Goal: Transaction & Acquisition: Purchase product/service

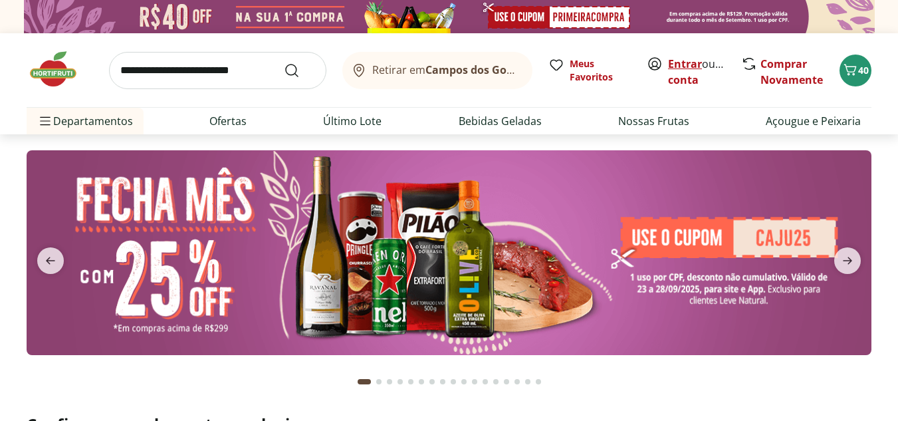
click at [683, 61] on link "Entrar" at bounding box center [685, 64] width 34 height 15
click at [855, 63] on icon "Carrinho" at bounding box center [851, 70] width 16 height 16
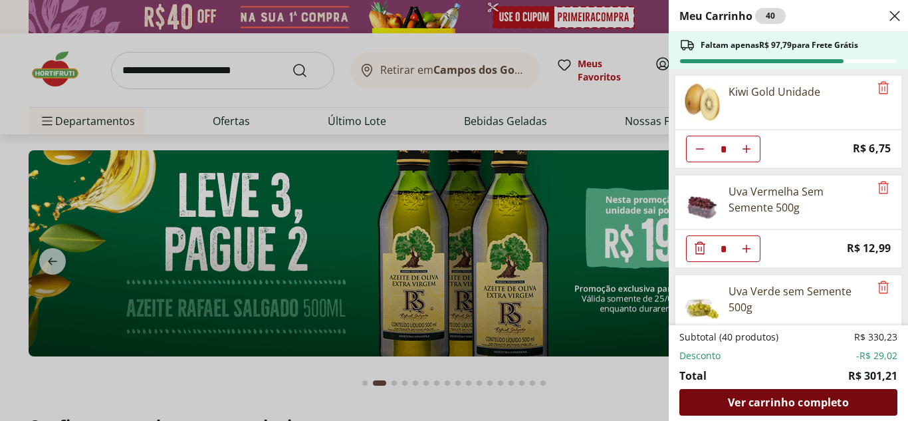
click at [810, 402] on span "Ver carrinho completo" at bounding box center [788, 402] width 120 height 11
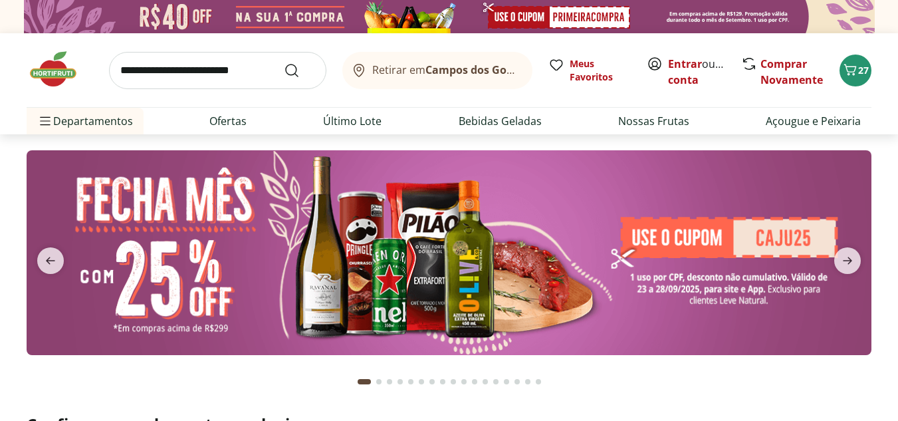
click at [852, 78] on span "Carrinho" at bounding box center [851, 70] width 16 height 17
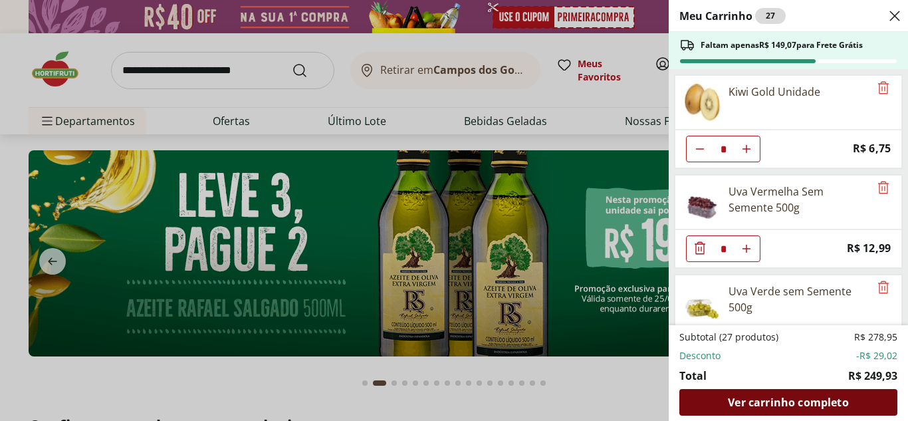
click at [798, 407] on span "Ver carrinho completo" at bounding box center [788, 402] width 120 height 11
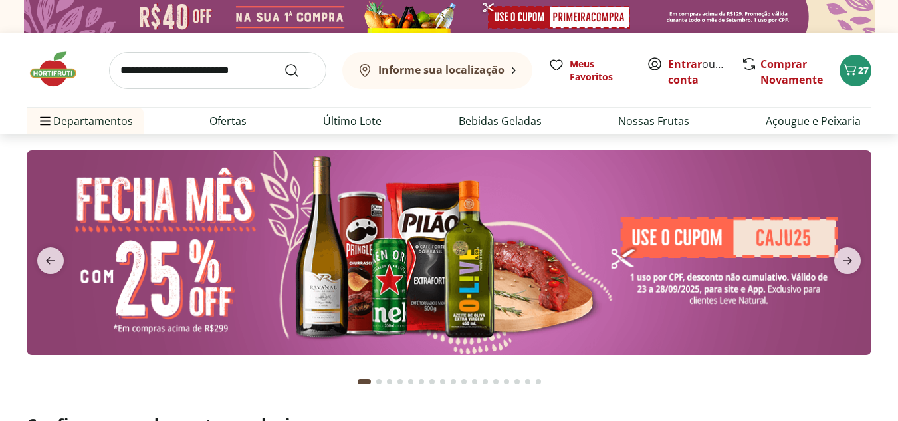
click at [249, 71] on input "search" at bounding box center [217, 70] width 217 height 37
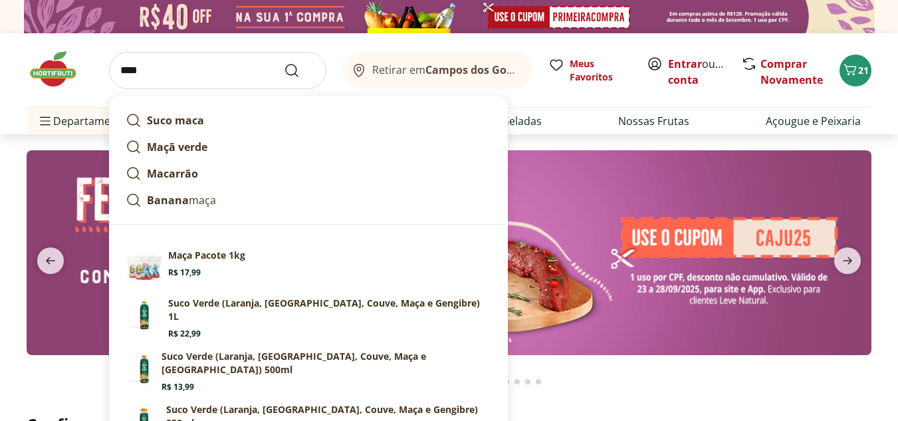
type input "****"
click at [284, 63] on button "Submit Search" at bounding box center [300, 71] width 32 height 16
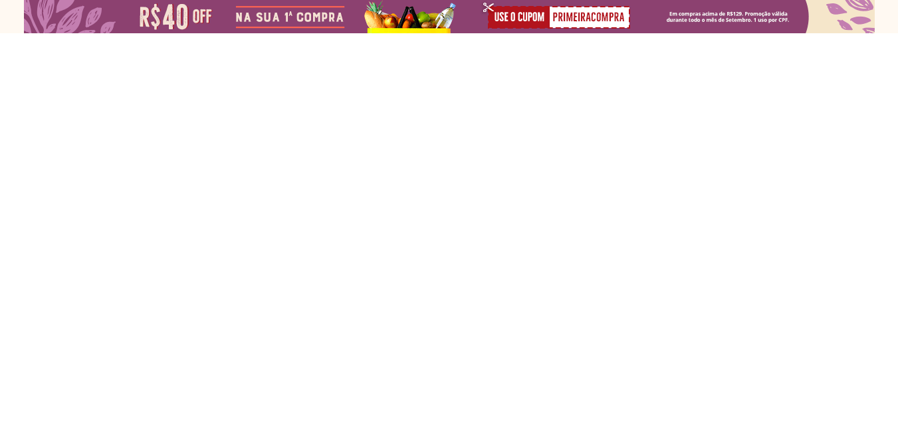
select select "**********"
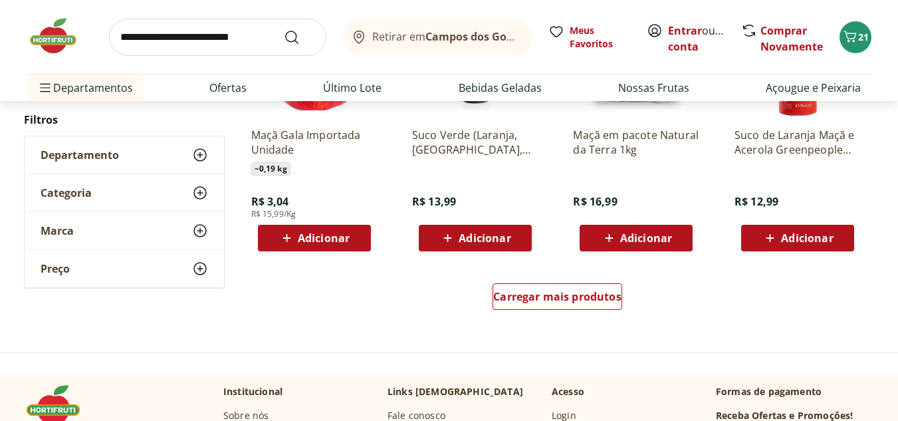
scroll to position [878, 0]
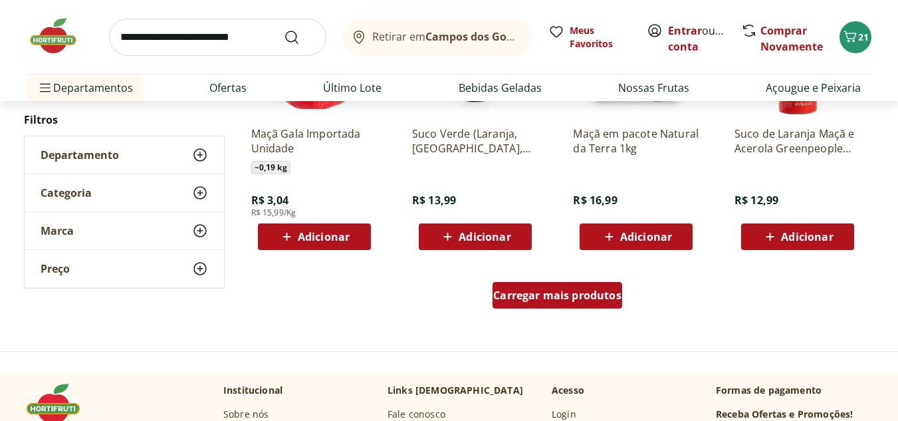
click at [531, 304] on div "Carregar mais produtos" at bounding box center [558, 295] width 130 height 27
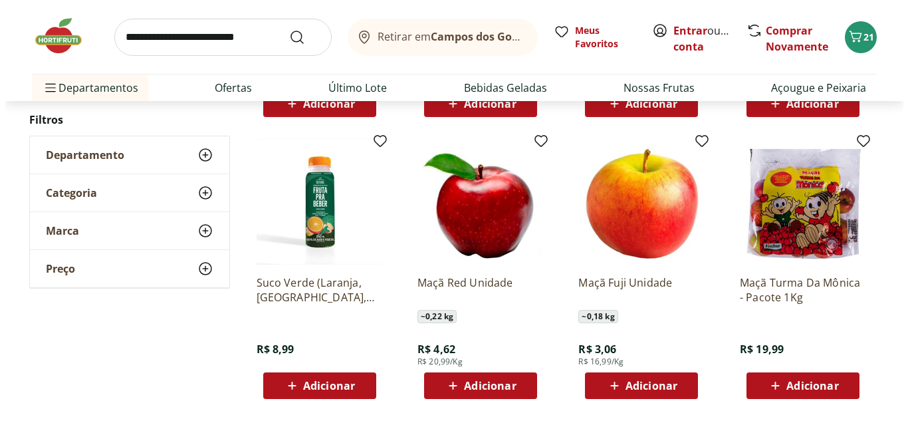
scroll to position [1037, 0]
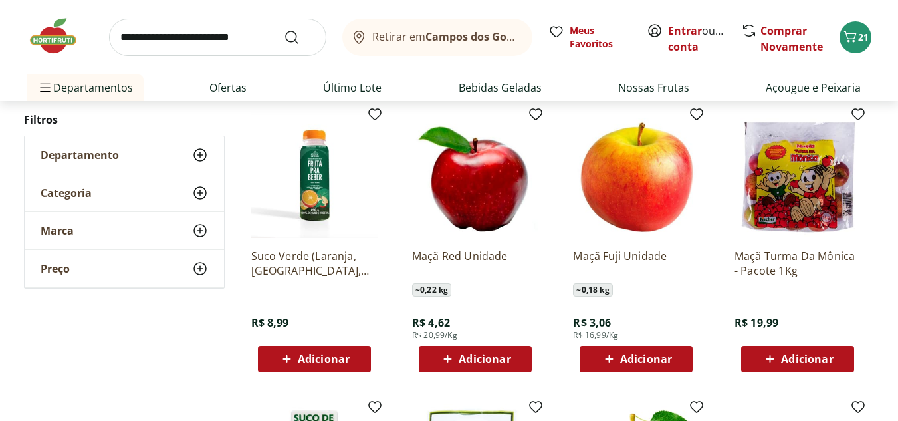
click at [648, 360] on span "Adicionar" at bounding box center [646, 359] width 52 height 11
click at [678, 354] on icon at bounding box center [674, 358] width 17 height 16
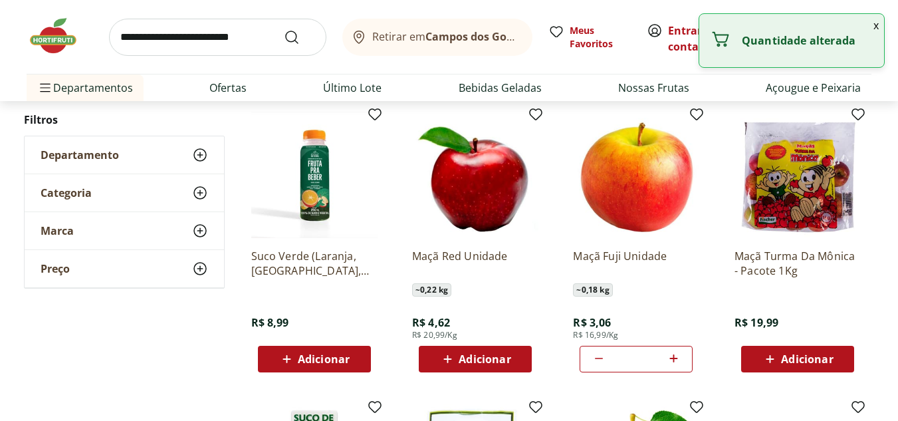
click at [678, 354] on icon at bounding box center [674, 358] width 17 height 16
click at [597, 358] on icon at bounding box center [599, 358] width 8 height 1
type input "*"
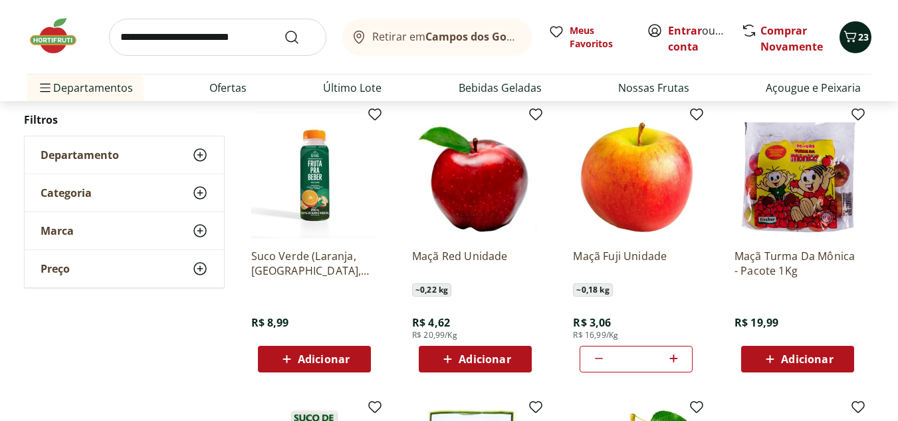
click at [861, 42] on span "23" at bounding box center [864, 37] width 11 height 13
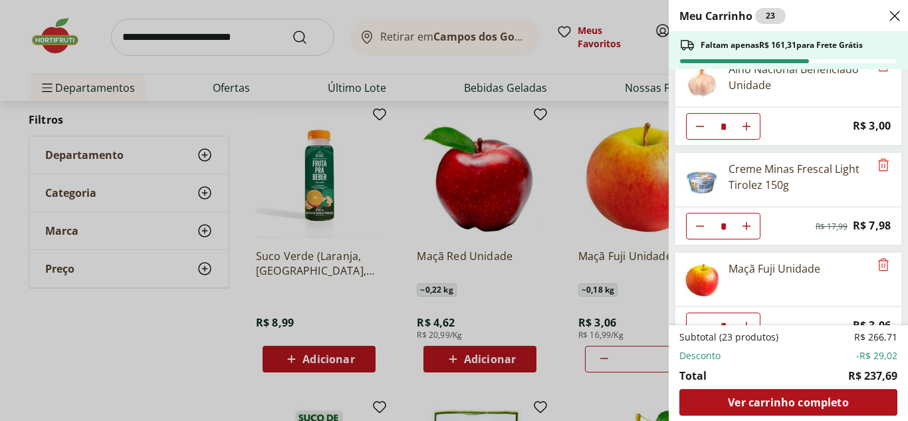
scroll to position [1146, 0]
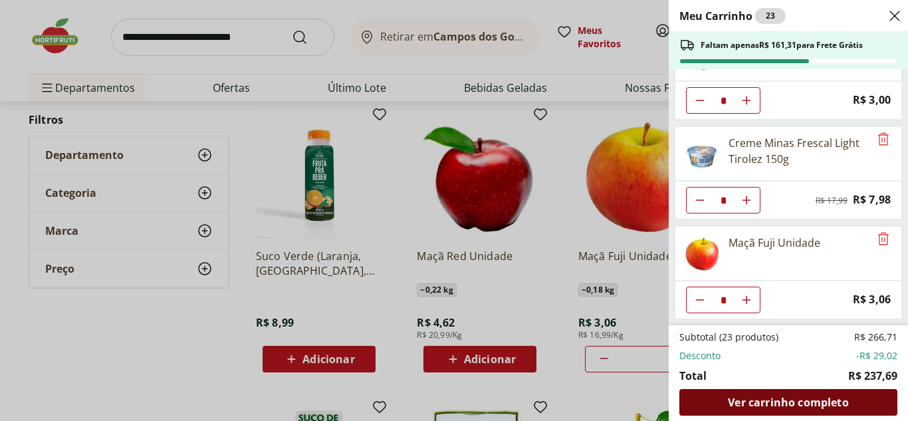
click at [823, 406] on span "Ver carrinho completo" at bounding box center [788, 402] width 120 height 11
